Goal: Check status: Check status

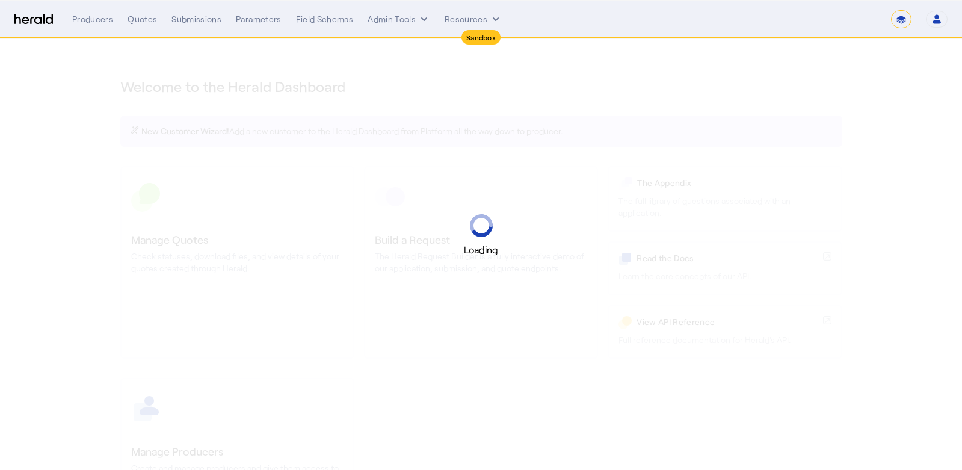
select select "*******"
click at [900, 20] on select "**********" at bounding box center [901, 19] width 20 height 18
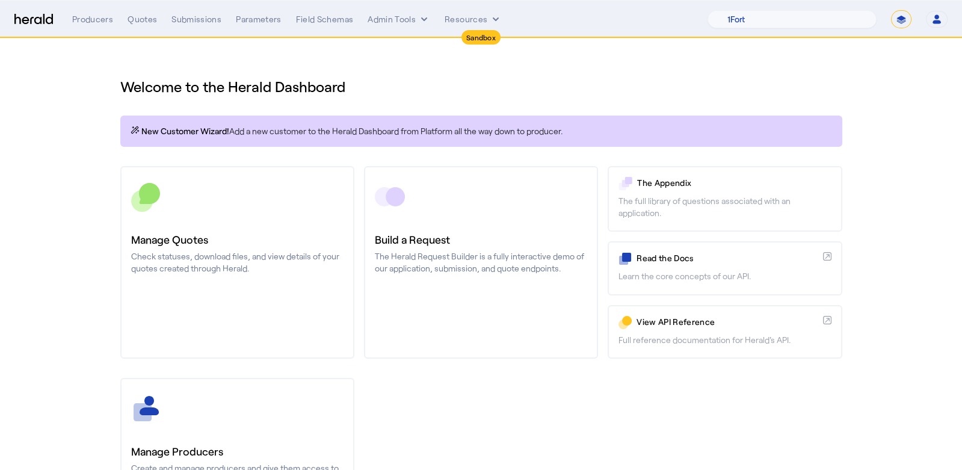
click at [892, 10] on select "**********" at bounding box center [901, 19] width 20 height 18
click at [780, 16] on select "1Fort Acrisure Acturis Affinity Advisors Affinity Risk Agentero AmWins Anzen Ao…" at bounding box center [792, 19] width 169 height 18
select select "pfm_129z_babbix"
click at [742, 10] on select "1Fort Acrisure Acturis Affinity Advisors Affinity Risk Agentero AmWins Anzen Ao…" at bounding box center [792, 19] width 169 height 18
click at [140, 19] on div "Quotes" at bounding box center [142, 19] width 29 height 12
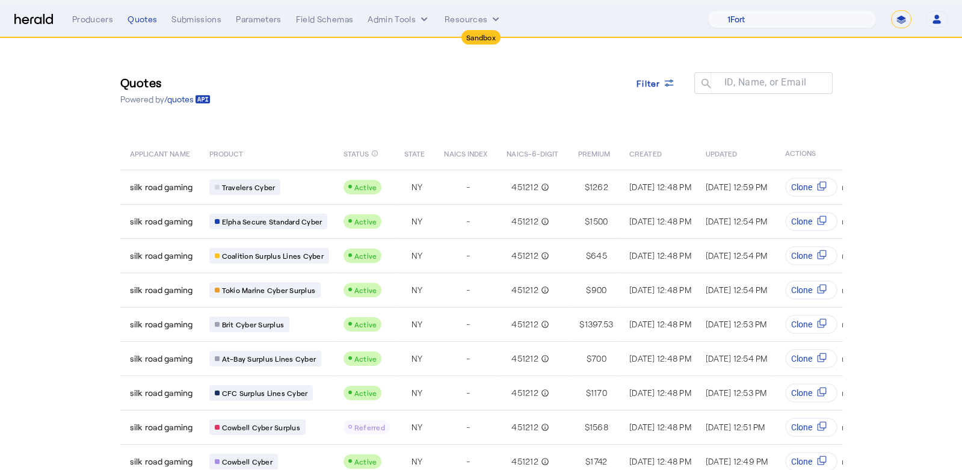
scroll to position [70, 0]
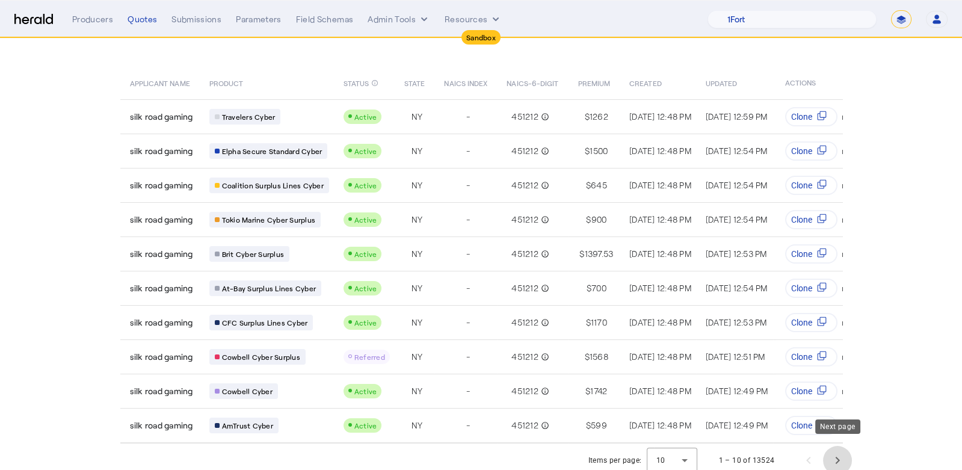
click at [832, 454] on span "Next page" at bounding box center [837, 460] width 29 height 29
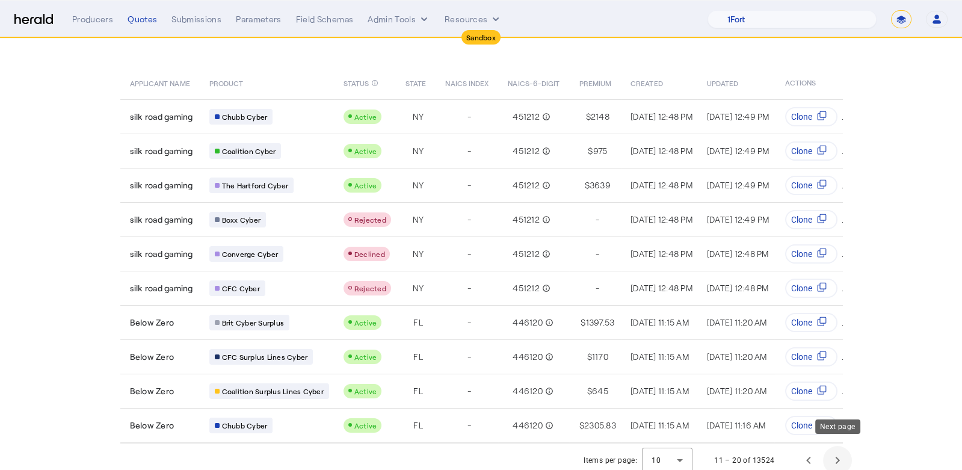
click at [840, 454] on span "Next page" at bounding box center [837, 460] width 29 height 29
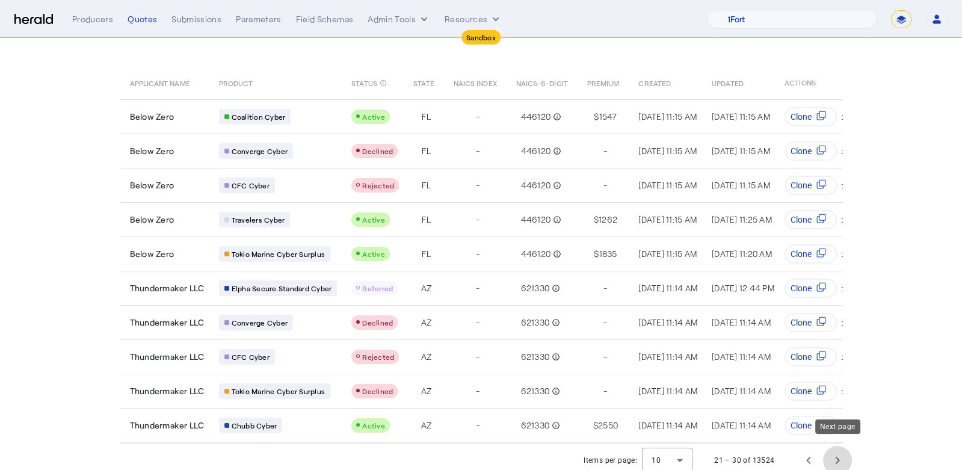
click at [840, 454] on span "Next page" at bounding box center [837, 460] width 29 height 29
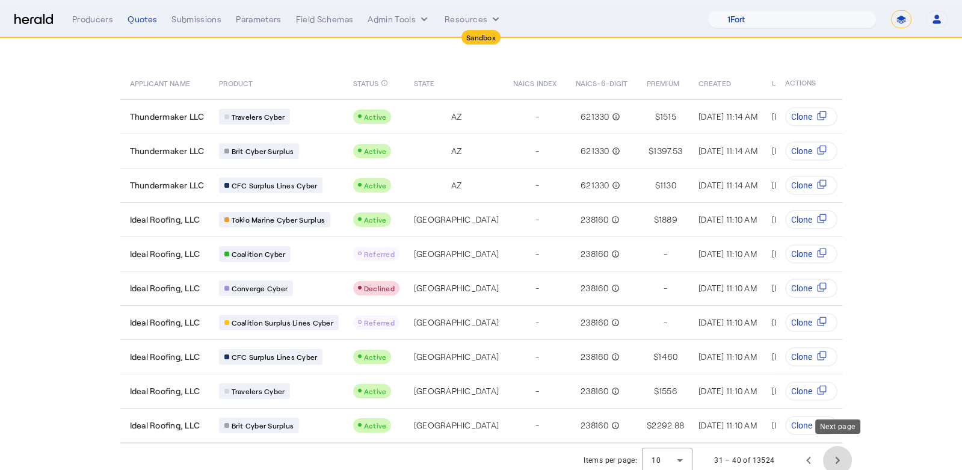
click at [840, 454] on span "Next page" at bounding box center [837, 460] width 29 height 29
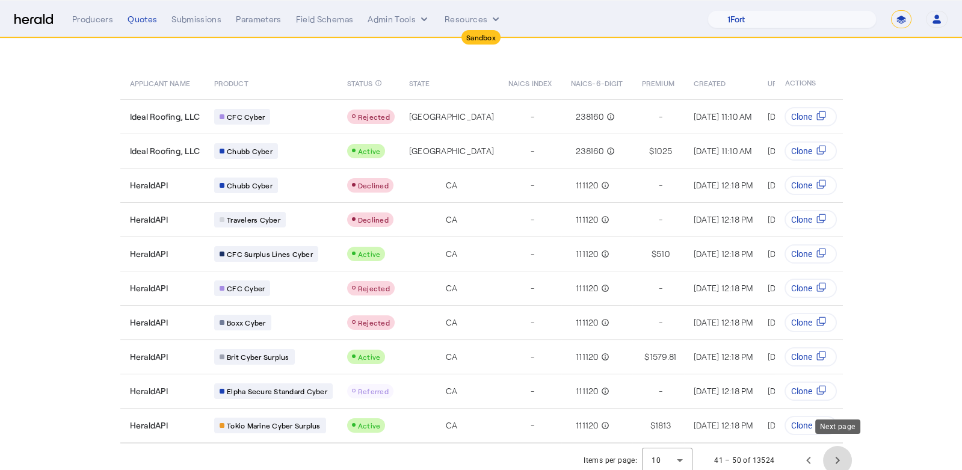
click at [840, 454] on span "Next page" at bounding box center [837, 460] width 29 height 29
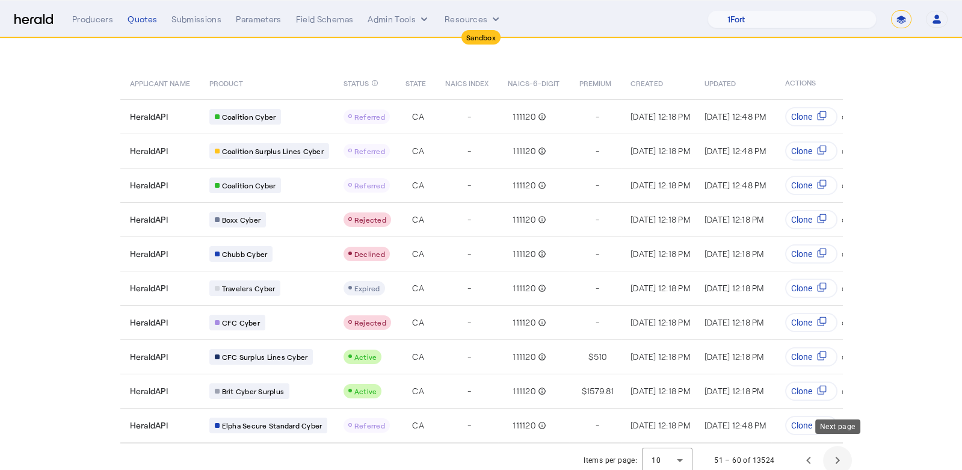
click at [840, 454] on span "Next page" at bounding box center [837, 460] width 29 height 29
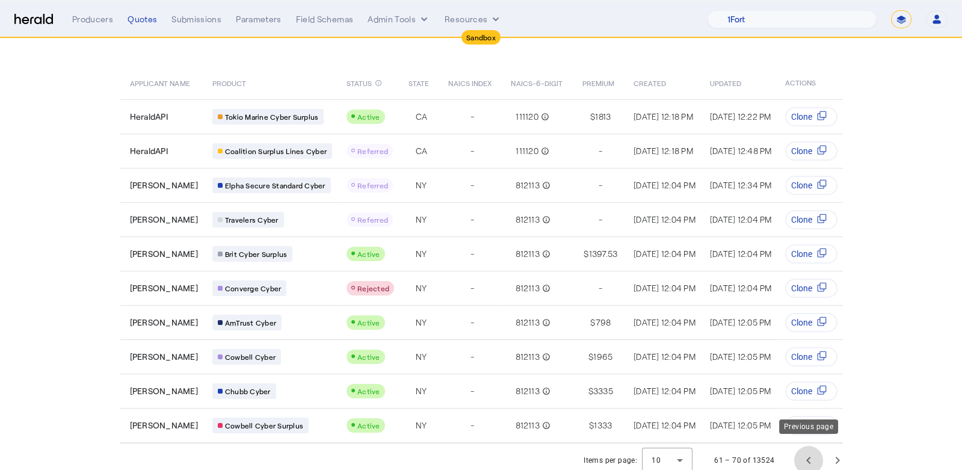
click at [808, 455] on span "Previous page" at bounding box center [808, 460] width 29 height 29
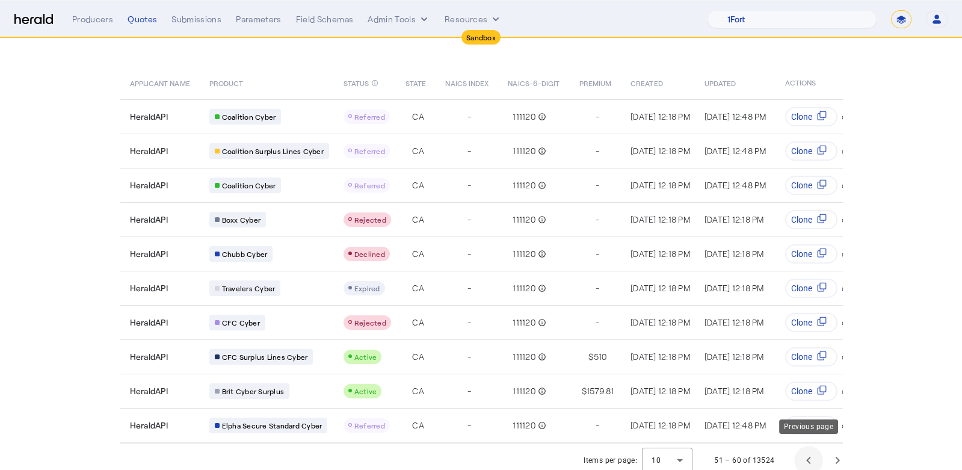
click at [808, 455] on span "Previous page" at bounding box center [808, 460] width 29 height 29
